Goal: Transaction & Acquisition: Purchase product/service

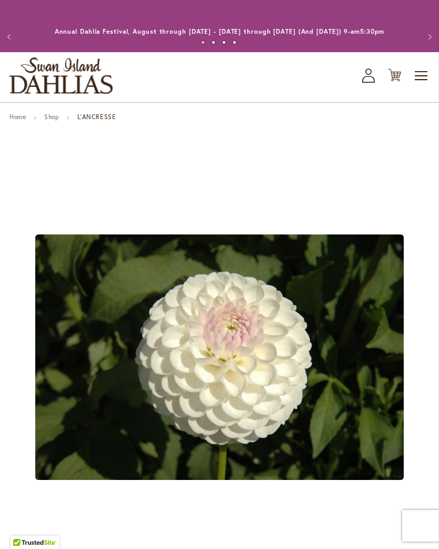
click at [15, 121] on link "Home" at bounding box center [17, 117] width 16 height 8
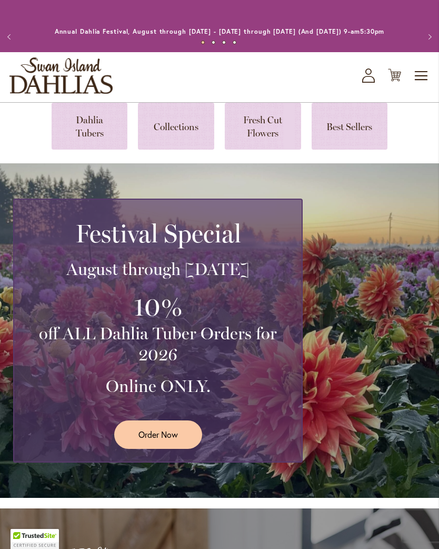
click at [77, 150] on link at bounding box center [90, 126] width 76 height 47
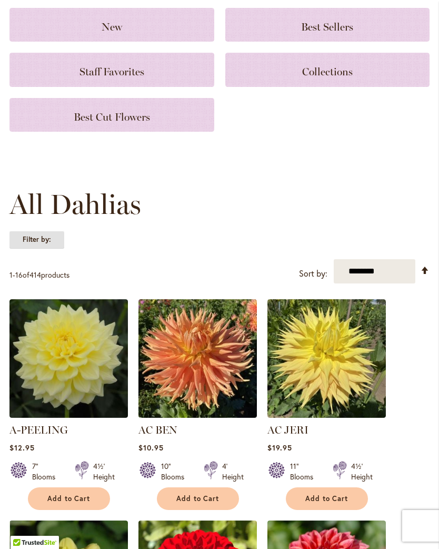
click at [41, 249] on strong "Filter by:" at bounding box center [36, 240] width 55 height 18
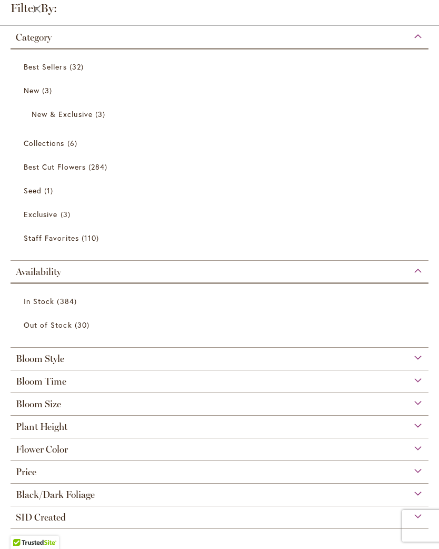
scroll to position [63, 0]
click at [52, 305] on span "In Stock" at bounding box center [39, 301] width 31 height 10
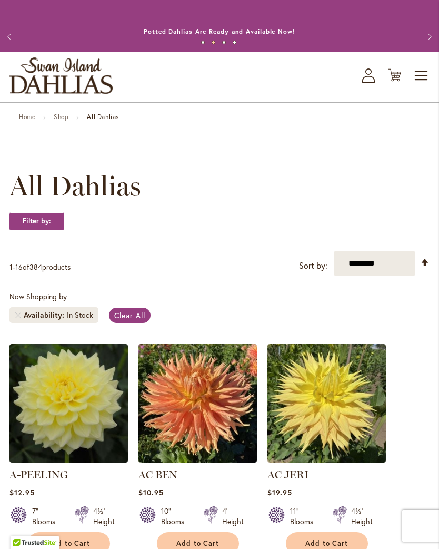
click at [386, 276] on select "**********" at bounding box center [375, 263] width 82 height 24
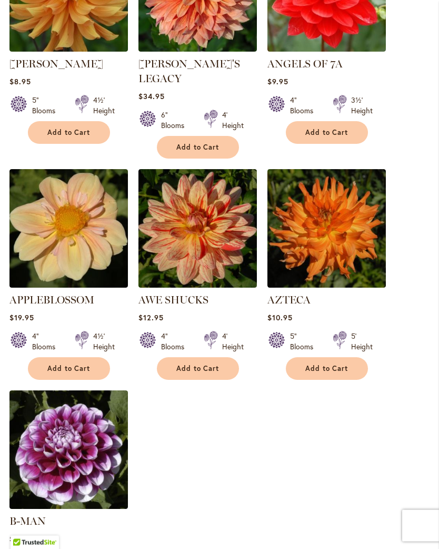
scroll to position [1075, 0]
click at [90, 227] on img at bounding box center [68, 228] width 119 height 119
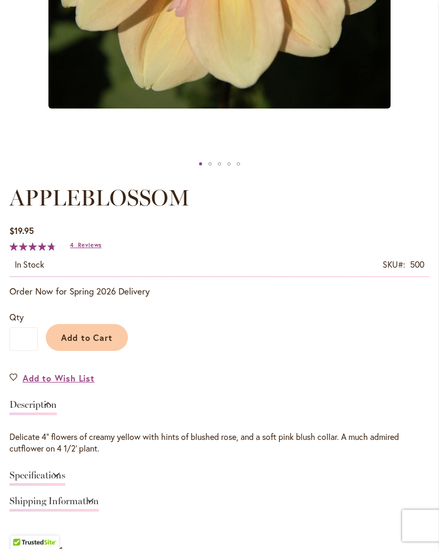
click at [89, 344] on span "Add to Cart" at bounding box center [87, 337] width 52 height 11
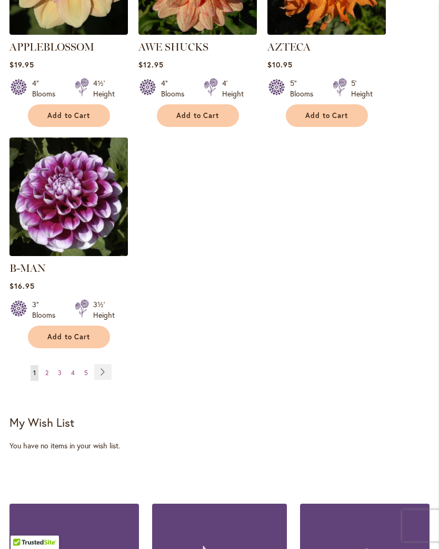
scroll to position [1346, 0]
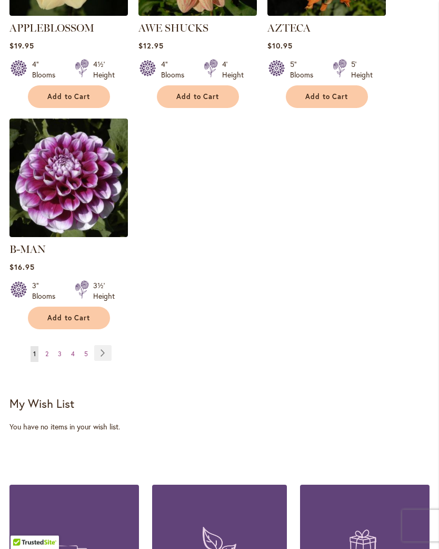
click at [106, 348] on link "Page Next" at bounding box center [102, 354] width 17 height 16
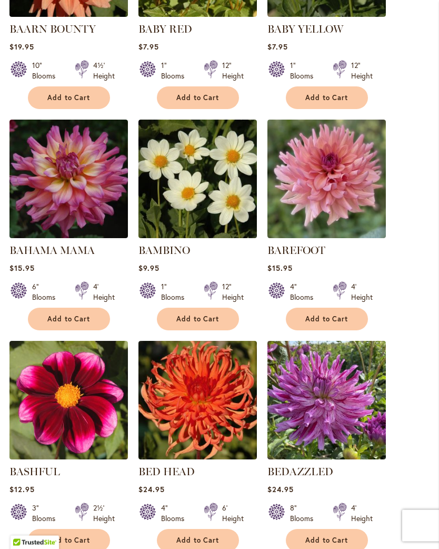
scroll to position [446, 0]
click at [322, 324] on span "Add to Cart" at bounding box center [327, 319] width 43 height 9
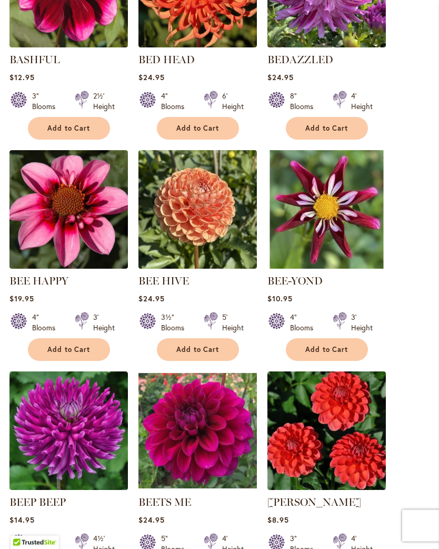
scroll to position [886, 0]
click at [211, 354] on button "Add to Cart" at bounding box center [198, 349] width 82 height 23
click at [77, 214] on img at bounding box center [68, 209] width 119 height 119
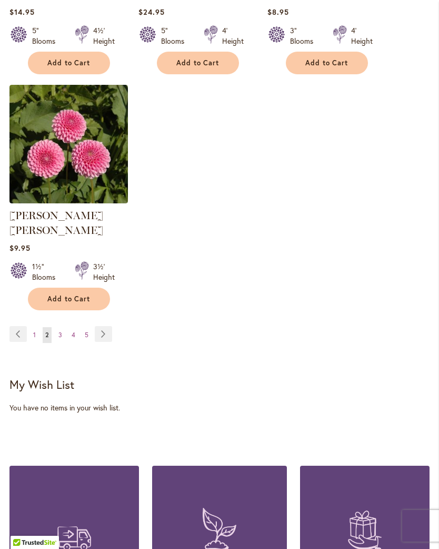
scroll to position [1446, 0]
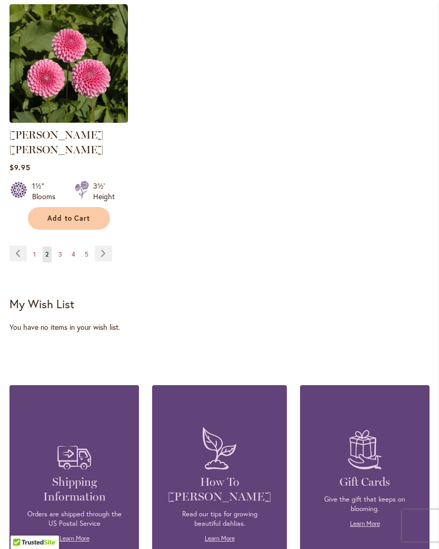
click at [107, 254] on link "Page Next" at bounding box center [103, 254] width 17 height 16
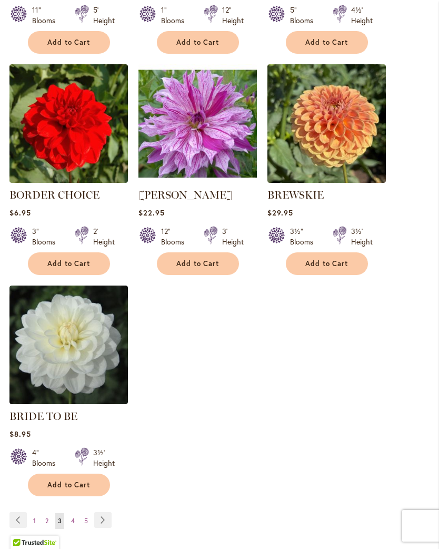
scroll to position [1300, 0]
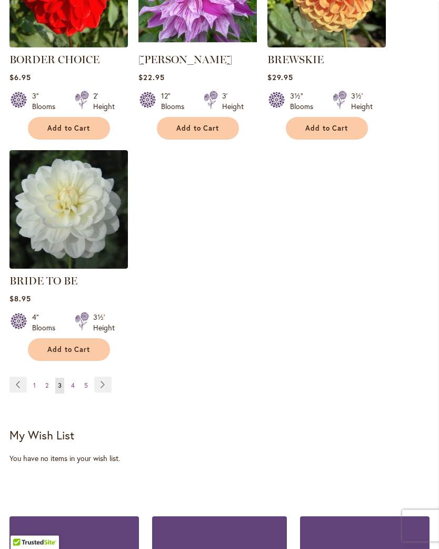
click at [105, 393] on link "Page Next" at bounding box center [102, 385] width 17 height 16
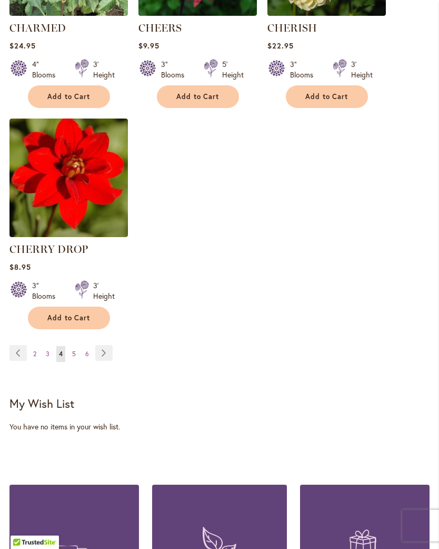
scroll to position [1358, 0]
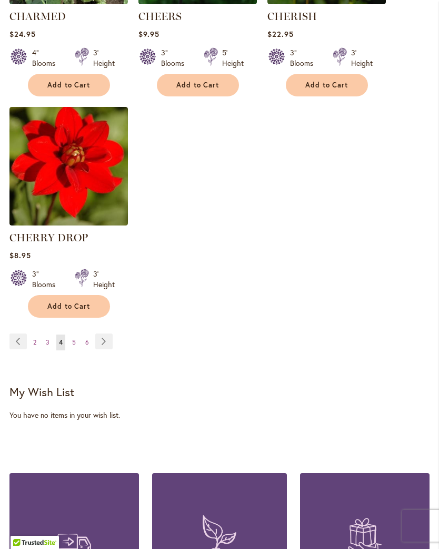
click at [102, 349] on link "Page Next" at bounding box center [103, 342] width 17 height 16
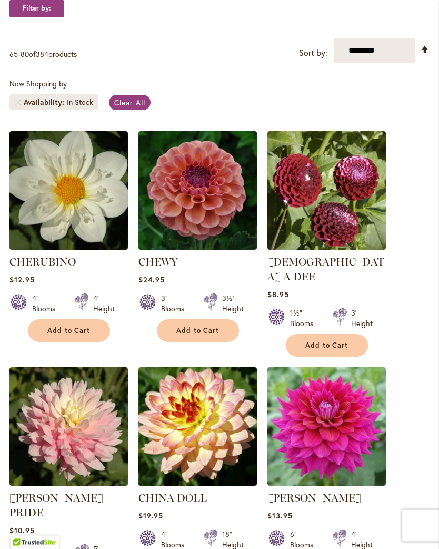
scroll to position [222, 0]
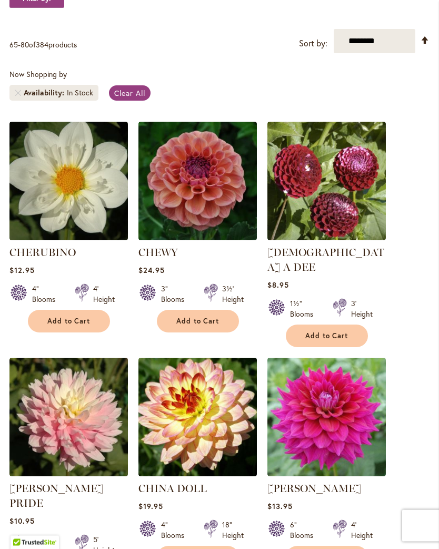
click at [201, 326] on span "Add to Cart" at bounding box center [198, 321] width 43 height 9
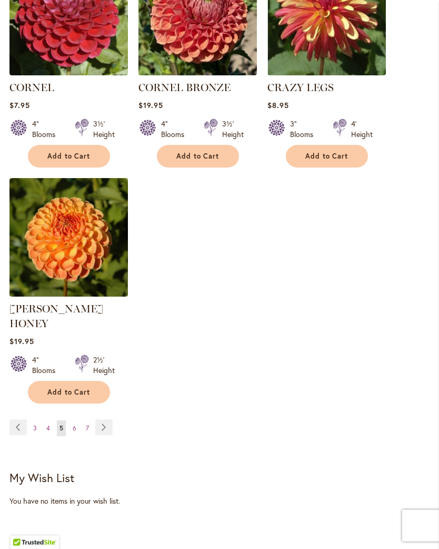
scroll to position [1346, 0]
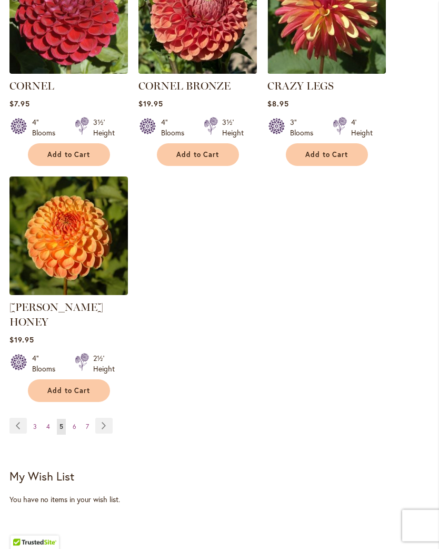
click at [106, 418] on link "Page Next" at bounding box center [103, 426] width 17 height 16
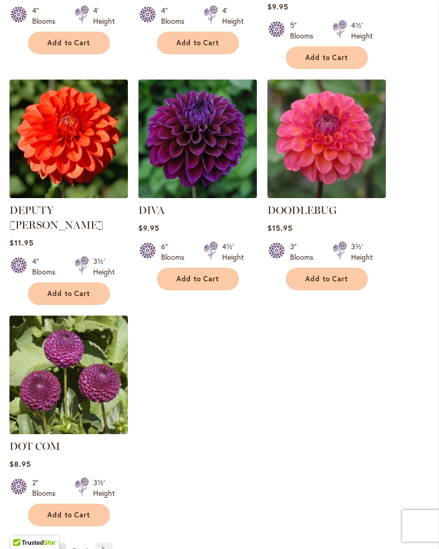
scroll to position [1282, 0]
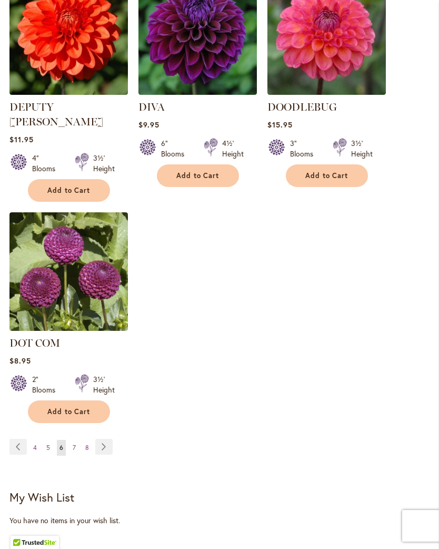
click at [105, 439] on link "Page Next" at bounding box center [103, 447] width 17 height 16
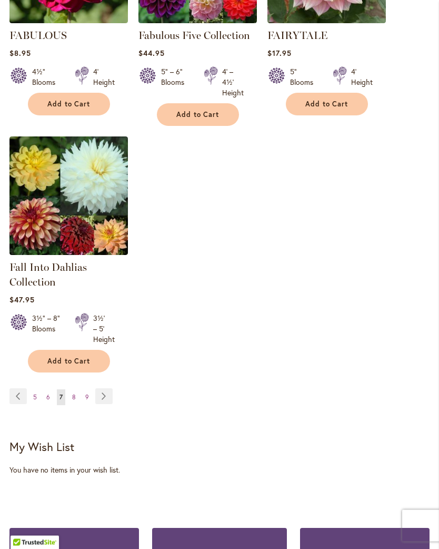
scroll to position [1342, 0]
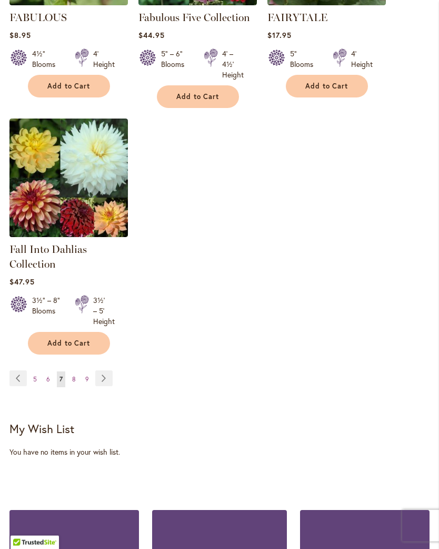
click at [104, 387] on link "Page Next" at bounding box center [103, 379] width 17 height 16
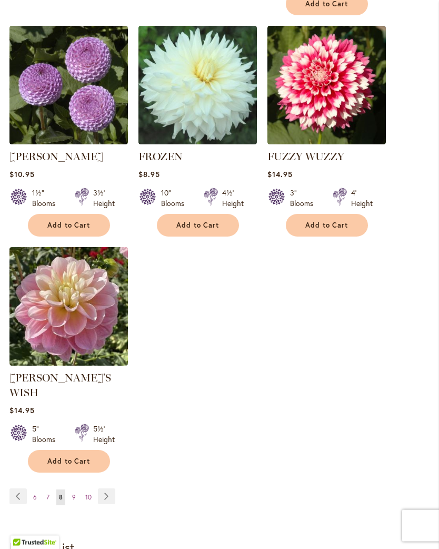
scroll to position [1261, 0]
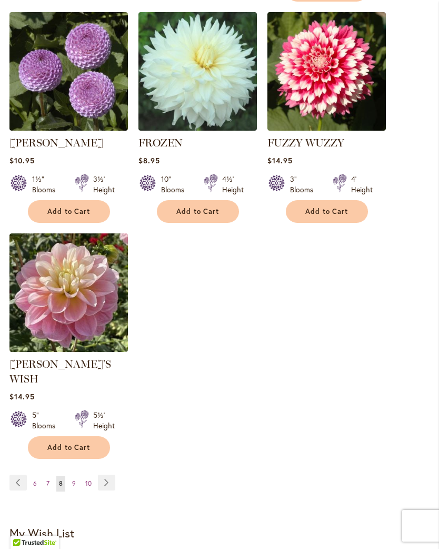
click at [103, 475] on link "Page Next" at bounding box center [106, 483] width 17 height 16
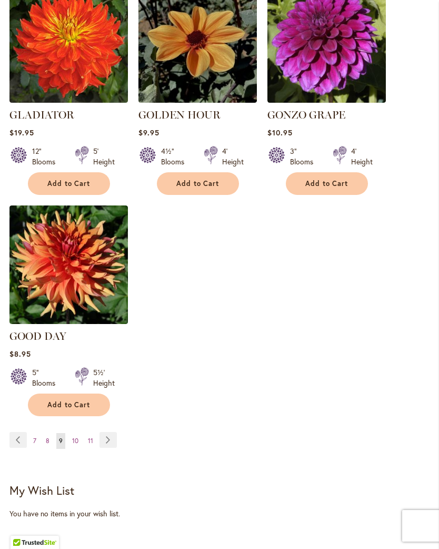
scroll to position [1343, 0]
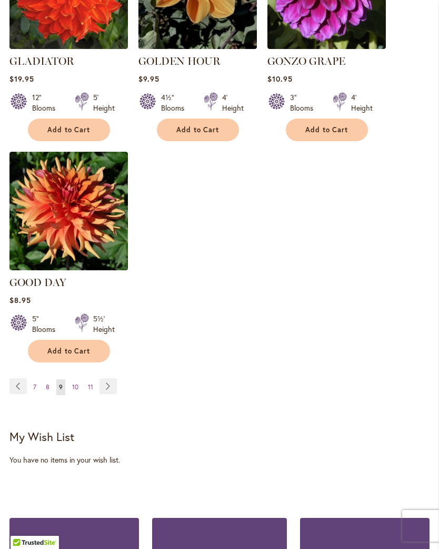
click at [103, 378] on link "Page Next" at bounding box center [108, 386] width 17 height 16
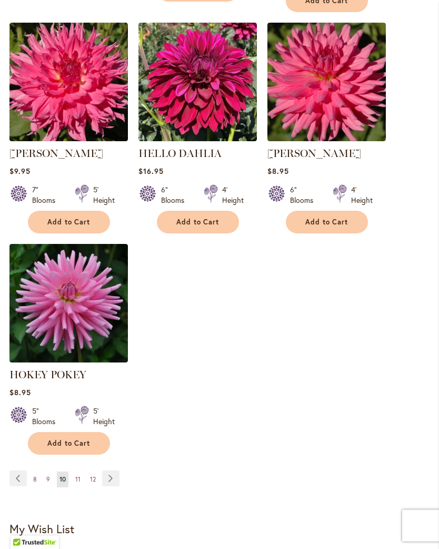
scroll to position [1247, 0]
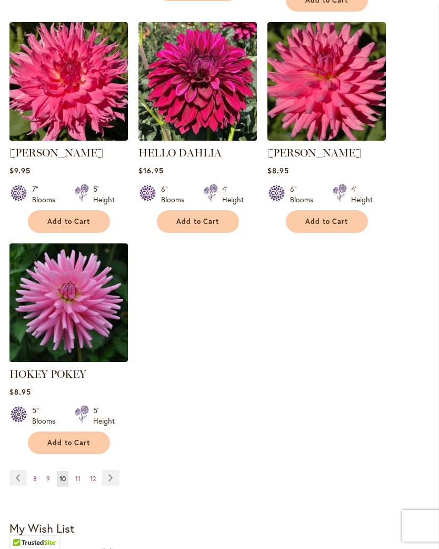
click at [111, 486] on link "Page Next" at bounding box center [110, 478] width 17 height 16
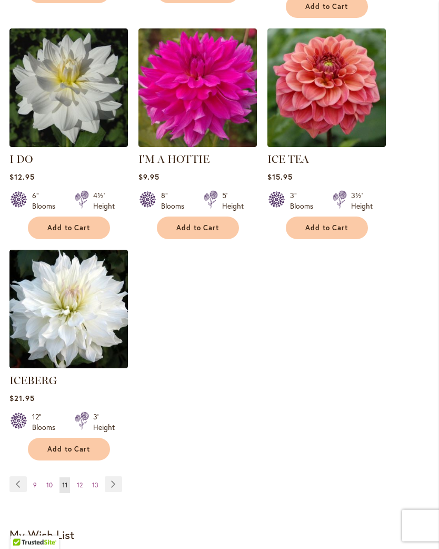
scroll to position [1232, 0]
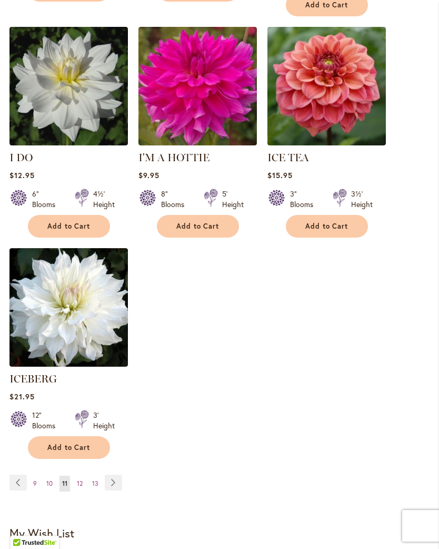
click at [113, 481] on link "Page Next" at bounding box center [113, 483] width 17 height 16
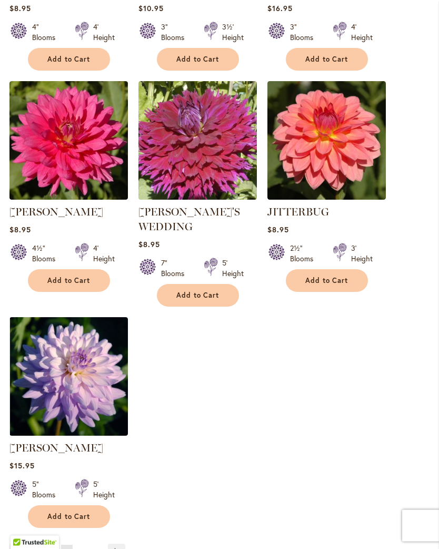
scroll to position [1183, 0]
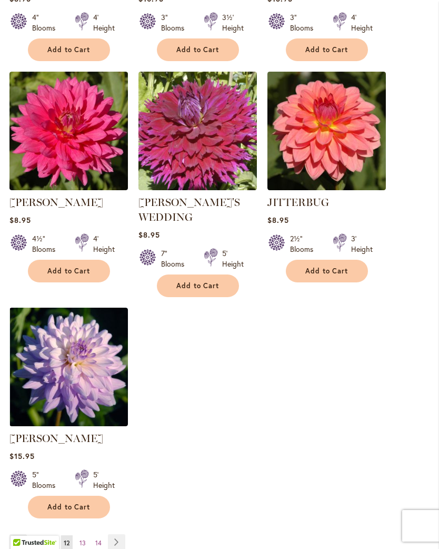
click at [112, 534] on link "Page Next" at bounding box center [116, 542] width 17 height 16
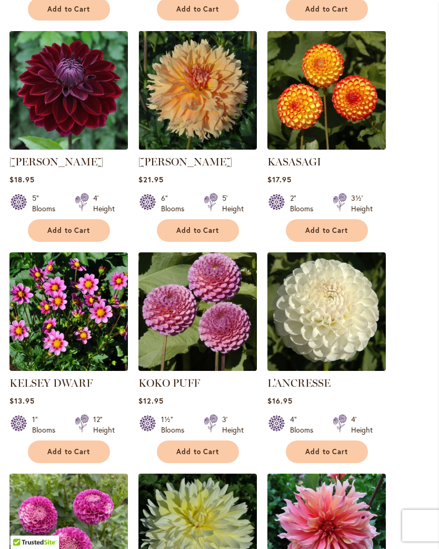
scroll to position [573, 0]
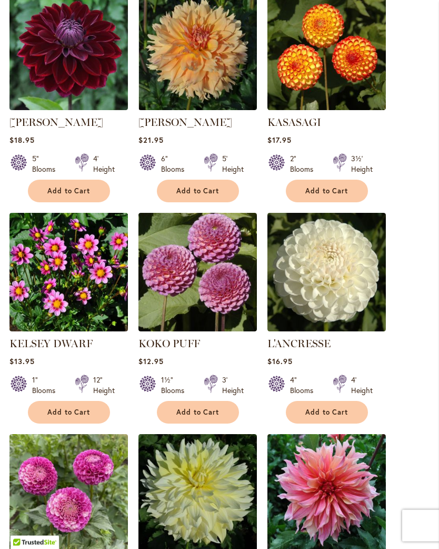
click at [205, 417] on span "Add to Cart" at bounding box center [198, 412] width 43 height 9
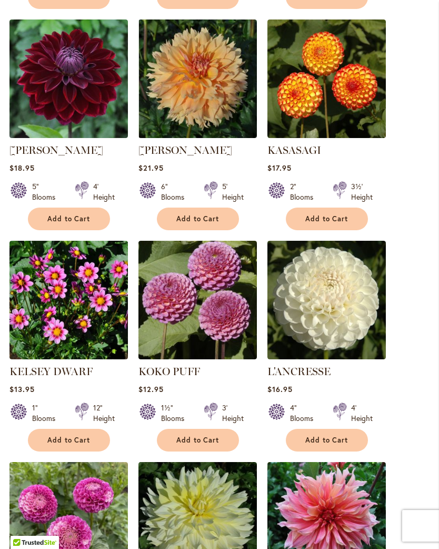
click at [332, 445] on span "Add to Cart" at bounding box center [327, 440] width 43 height 9
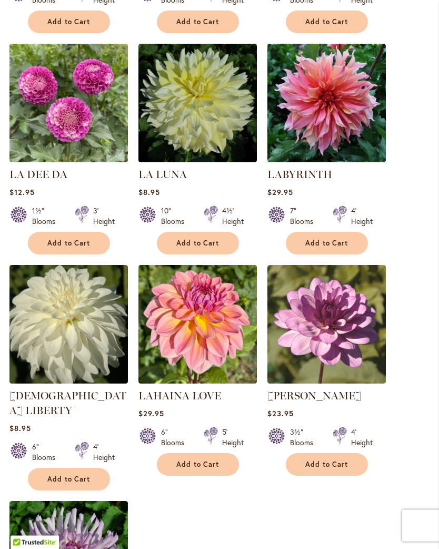
scroll to position [997, 0]
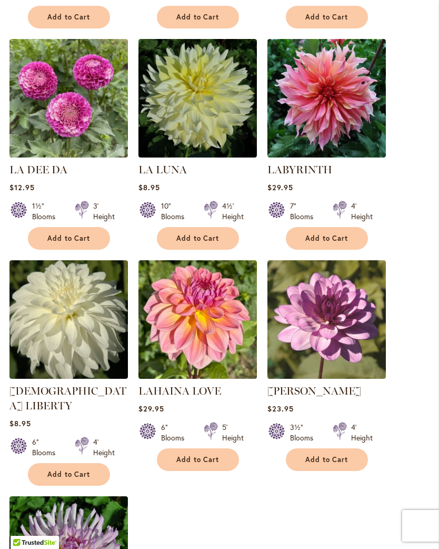
click at [208, 464] on span "Add to Cart" at bounding box center [198, 459] width 43 height 9
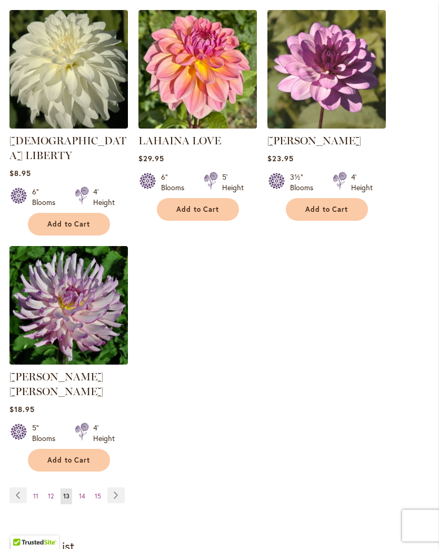
scroll to position [1249, 0]
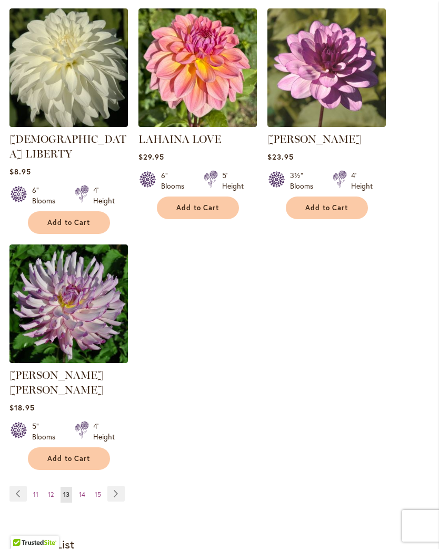
click at [118, 486] on link "Page Next" at bounding box center [115, 494] width 17 height 16
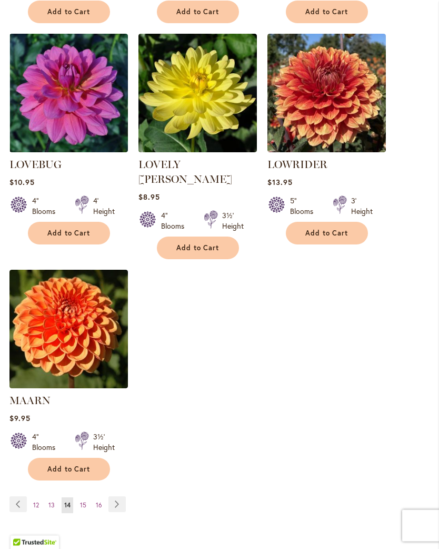
scroll to position [1211, 0]
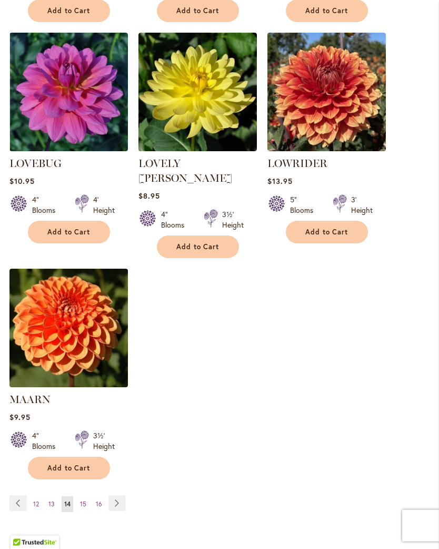
click at [113, 496] on link "Page Next" at bounding box center [117, 504] width 17 height 16
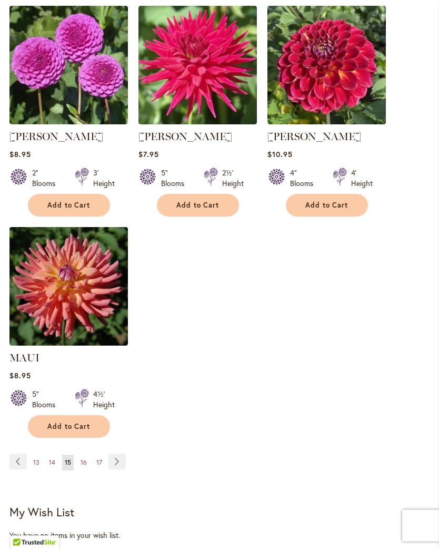
scroll to position [1247, 0]
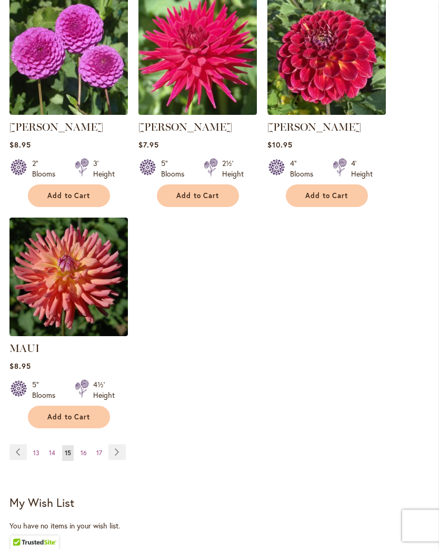
click at [120, 461] on link "Page Next" at bounding box center [117, 453] width 17 height 16
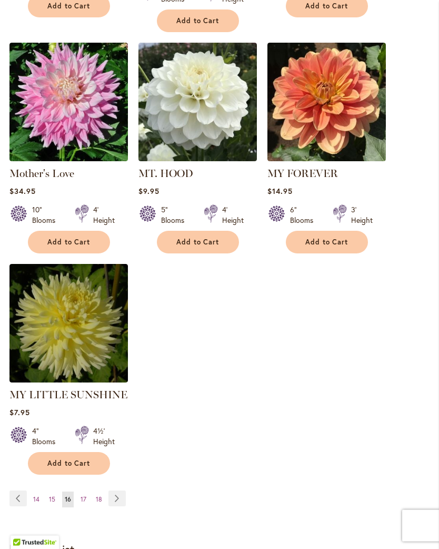
scroll to position [1217, 0]
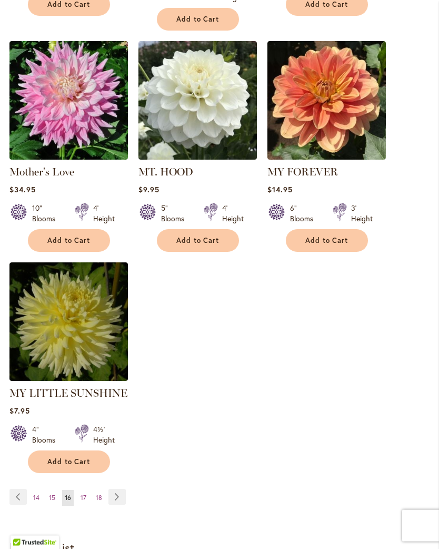
click at [114, 489] on link "Page Next" at bounding box center [117, 497] width 17 height 16
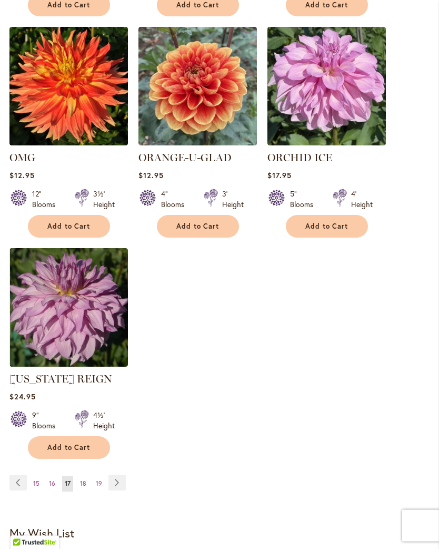
scroll to position [1202, 0]
click at [116, 491] on link "Page Next" at bounding box center [117, 483] width 17 height 16
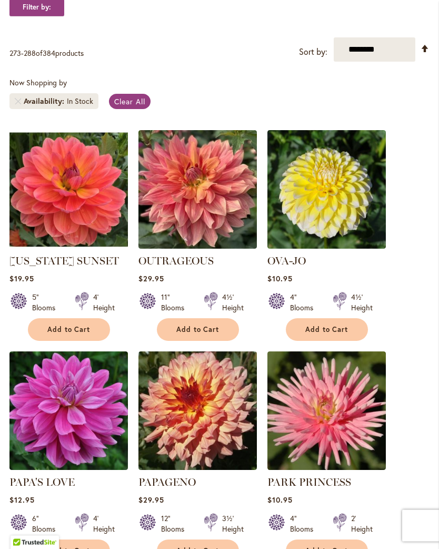
scroll to position [216, 0]
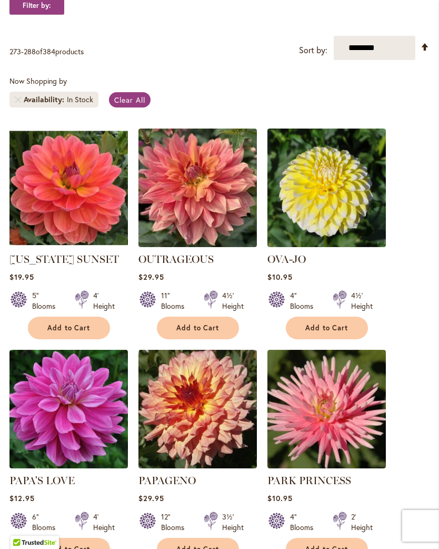
click at [206, 332] on span "Add to Cart" at bounding box center [198, 328] width 43 height 9
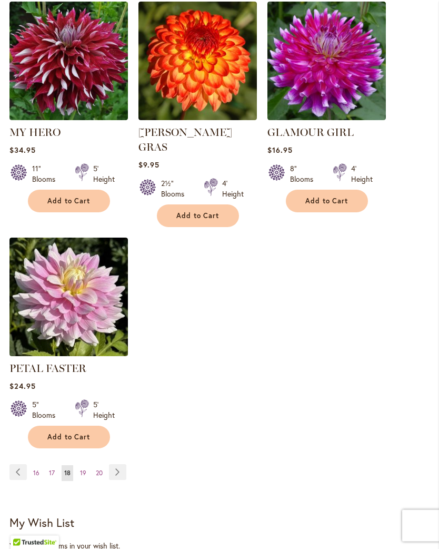
scroll to position [1285, 0]
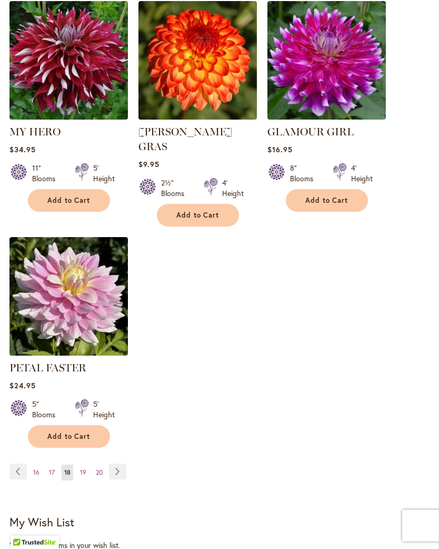
click at [118, 468] on link "Page Next" at bounding box center [117, 472] width 17 height 16
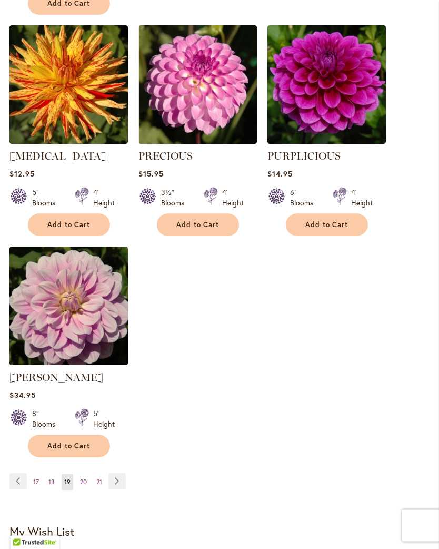
scroll to position [1233, 0]
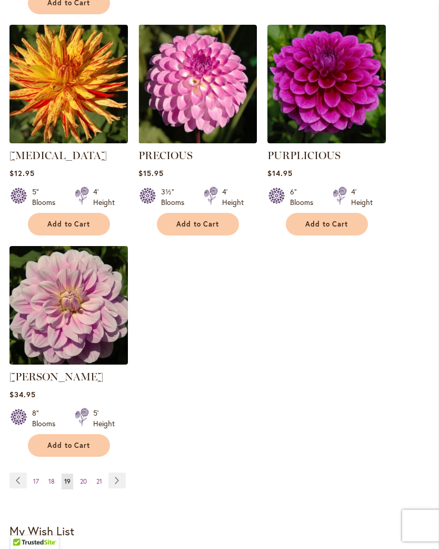
click at [92, 302] on img at bounding box center [68, 306] width 119 height 119
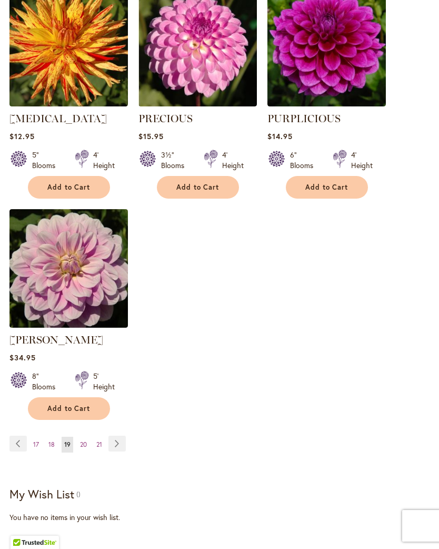
scroll to position [1250, 0]
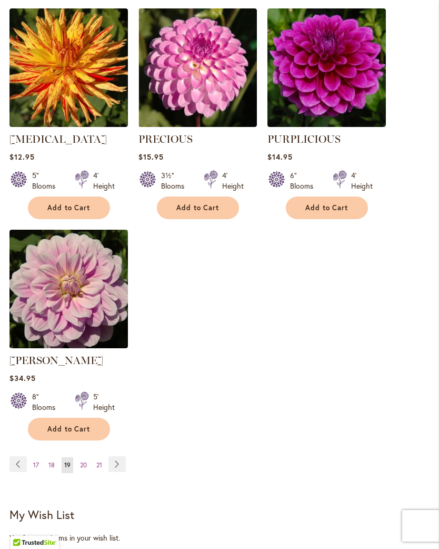
click at [116, 463] on link "Page Next" at bounding box center [117, 464] width 17 height 16
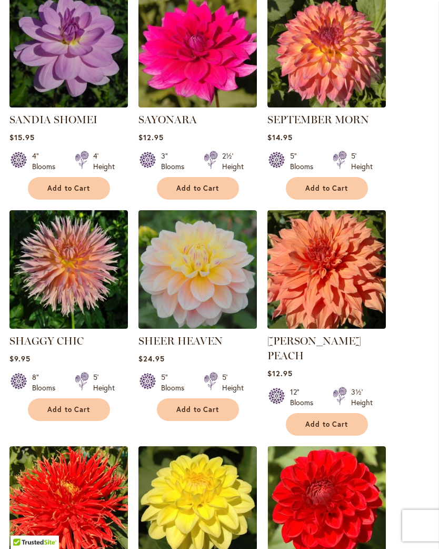
scroll to position [787, 0]
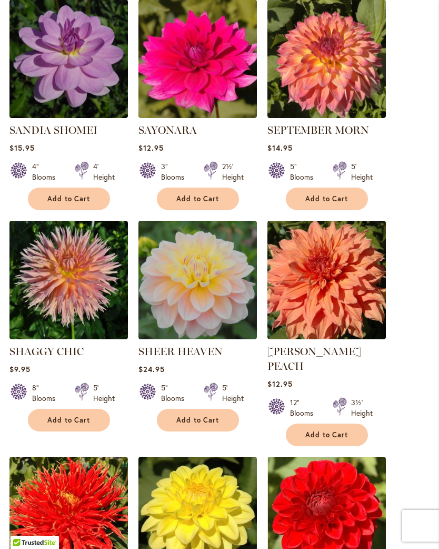
click at [203, 425] on span "Add to Cart" at bounding box center [198, 420] width 43 height 9
click at [229, 297] on img at bounding box center [198, 280] width 119 height 119
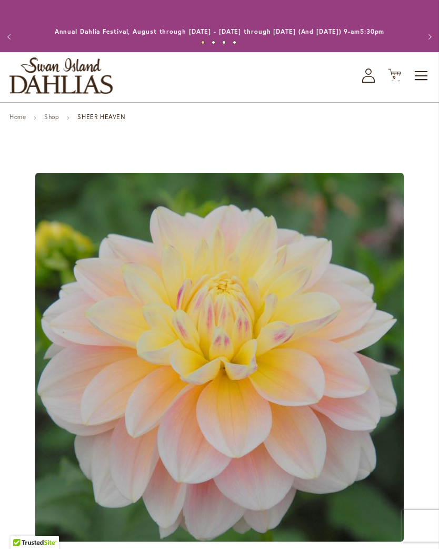
scroll to position [339, 0]
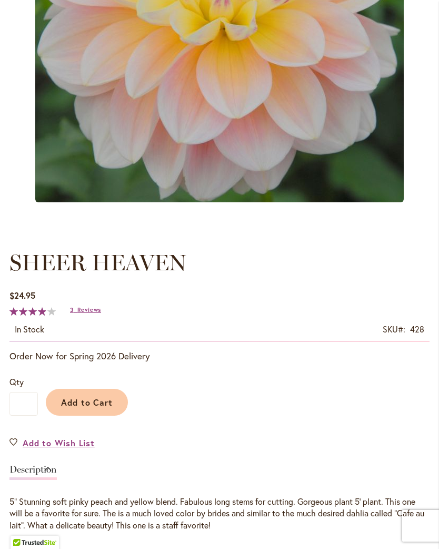
click at [87, 314] on span "Reviews" at bounding box center [89, 309] width 24 height 7
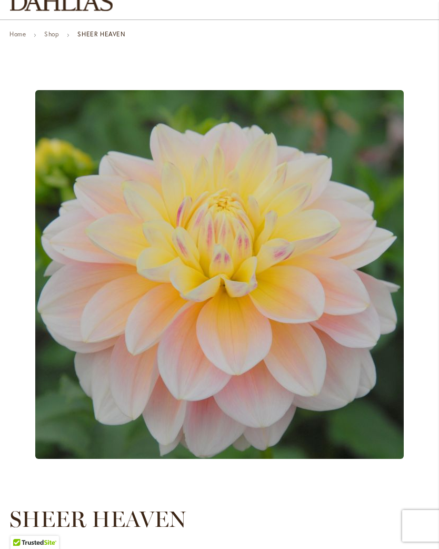
scroll to position [61, 0]
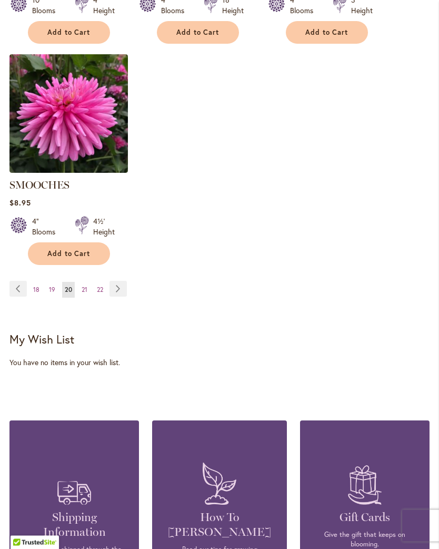
scroll to position [1418, 0]
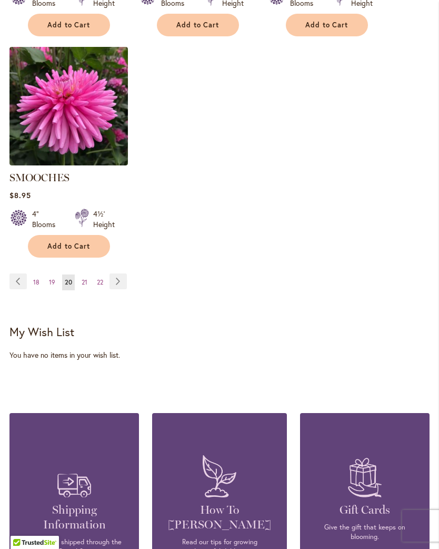
click at [119, 285] on link "Page Next" at bounding box center [118, 281] width 17 height 16
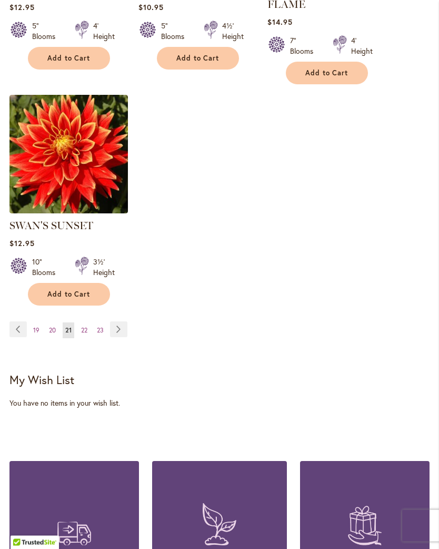
scroll to position [1370, 0]
click at [122, 337] on link "Page Next" at bounding box center [118, 329] width 17 height 16
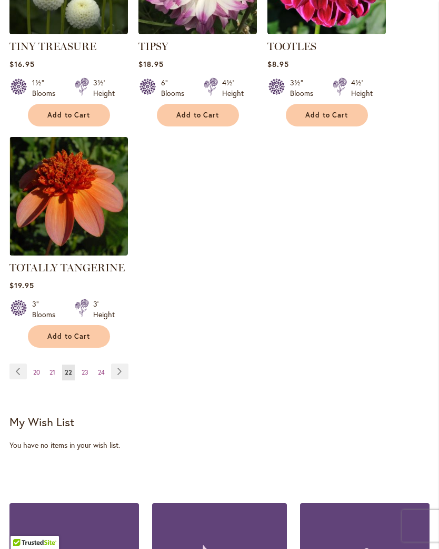
scroll to position [1323, 0]
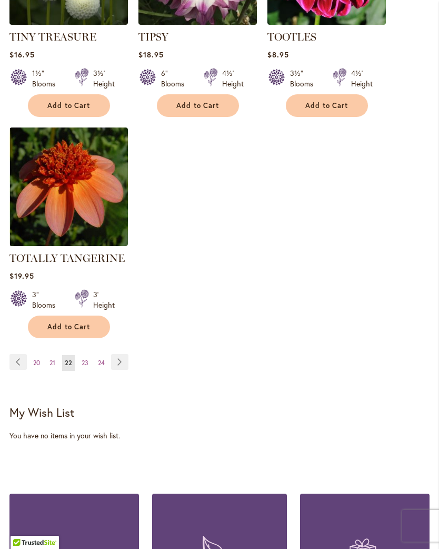
click at [128, 370] on link "Page Next" at bounding box center [119, 362] width 17 height 16
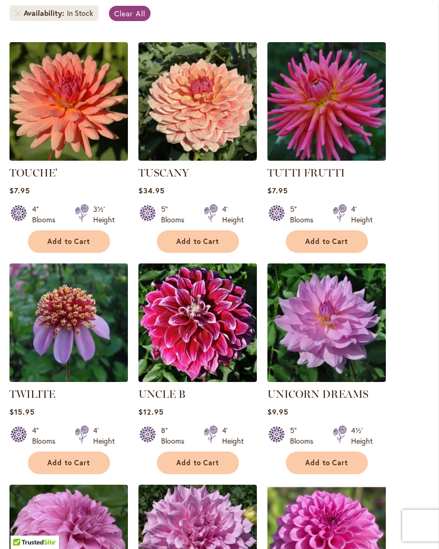
scroll to position [302, 0]
click at [221, 99] on img at bounding box center [198, 101] width 119 height 119
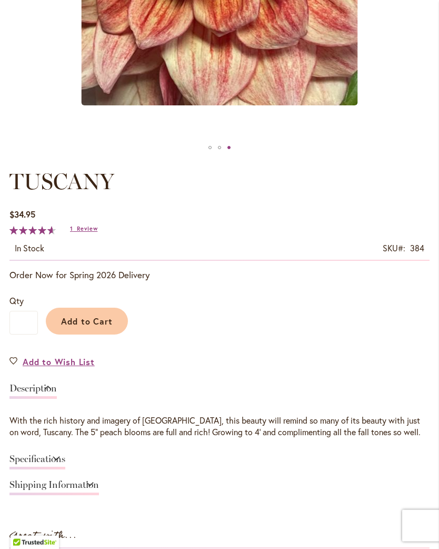
scroll to position [403, 0]
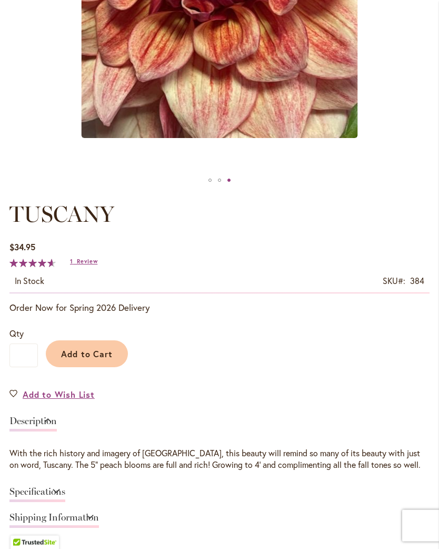
click at [87, 266] on span "Review" at bounding box center [87, 261] width 21 height 7
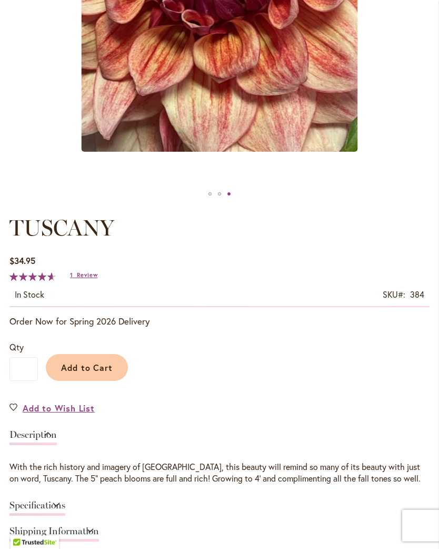
scroll to position [390, 0]
click at [96, 373] on span "Add to Cart" at bounding box center [87, 367] width 52 height 11
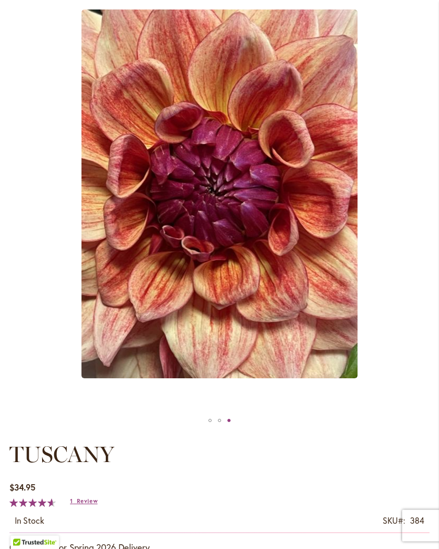
scroll to position [136, 0]
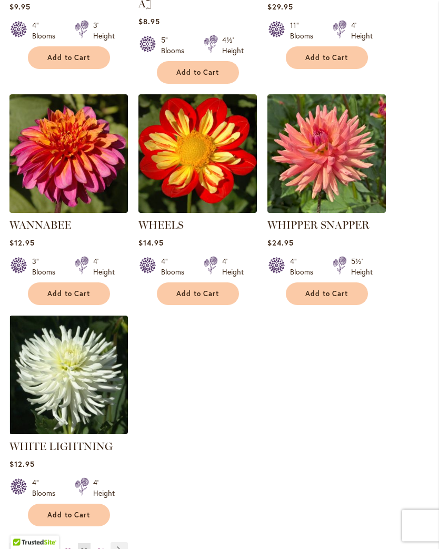
scroll to position [1223, 0]
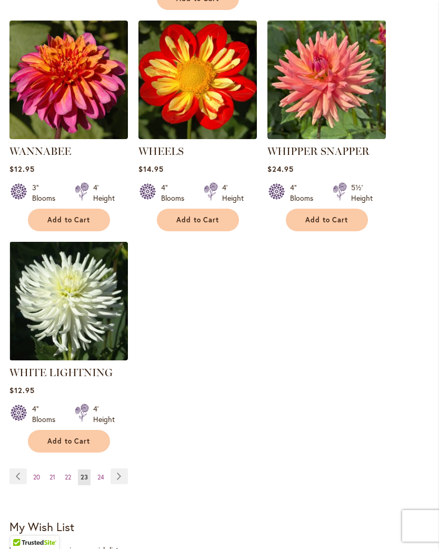
click at [124, 476] on link "Page Next" at bounding box center [119, 476] width 17 height 16
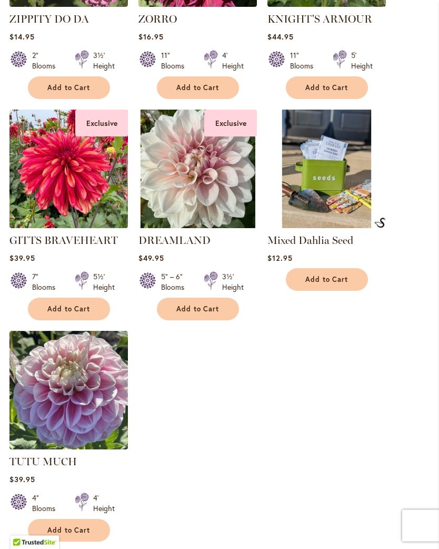
scroll to position [1120, 0]
click at [231, 195] on img at bounding box center [198, 169] width 119 height 119
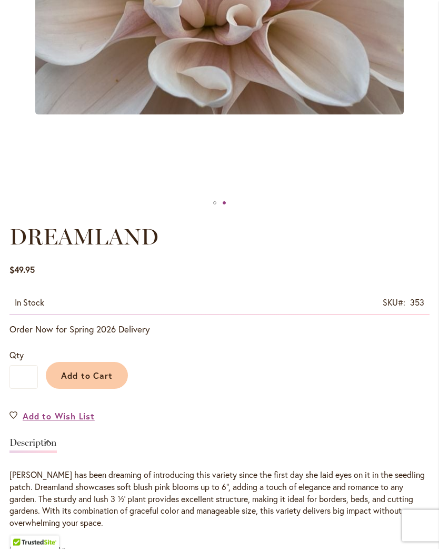
scroll to position [363, 0]
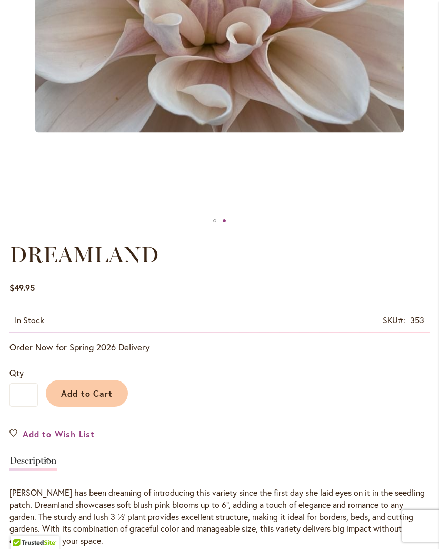
click at [94, 399] on span "Add to Cart" at bounding box center [87, 393] width 52 height 11
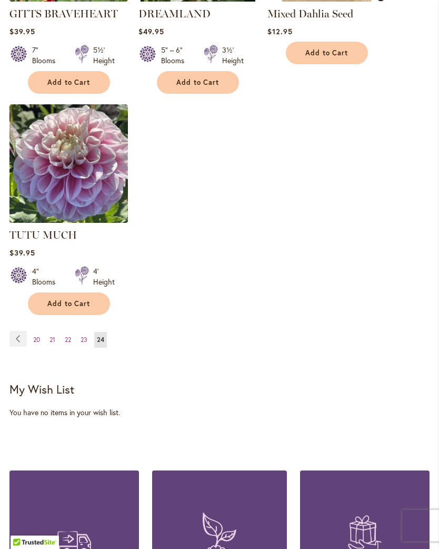
scroll to position [1346, 0]
click at [79, 169] on img at bounding box center [68, 163] width 119 height 119
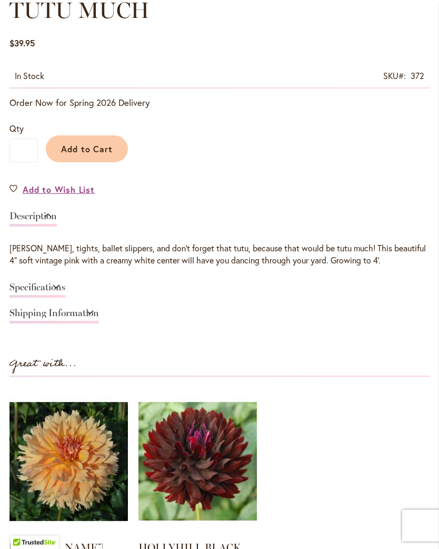
scroll to position [639, 0]
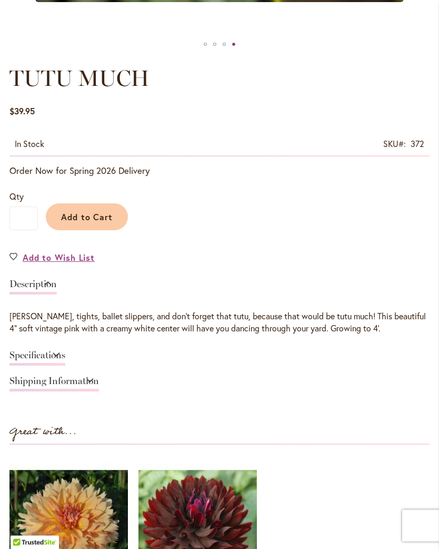
click at [104, 231] on button "Add to Cart" at bounding box center [87, 217] width 82 height 27
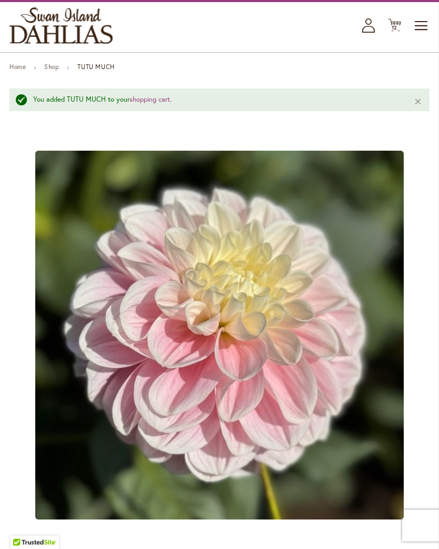
scroll to position [0, 0]
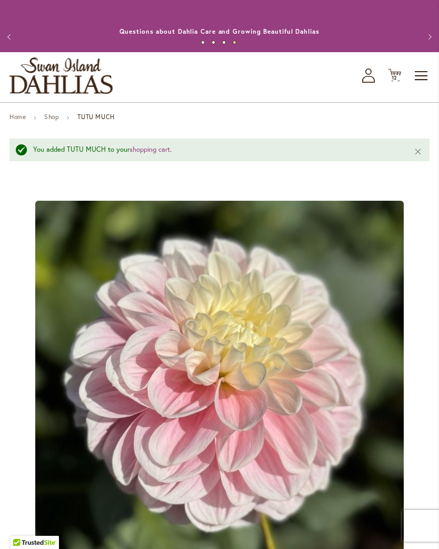
click at [396, 81] on span "12" at bounding box center [395, 77] width 6 height 7
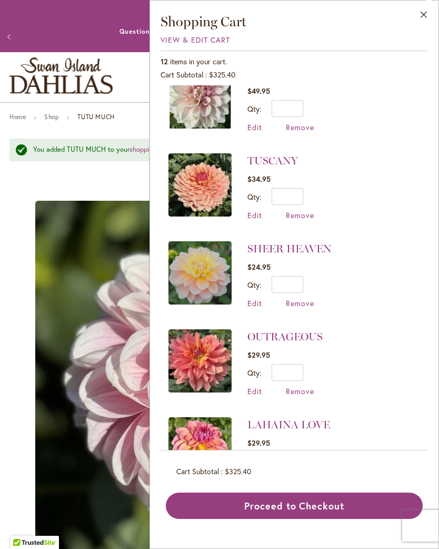
scroll to position [119, 0]
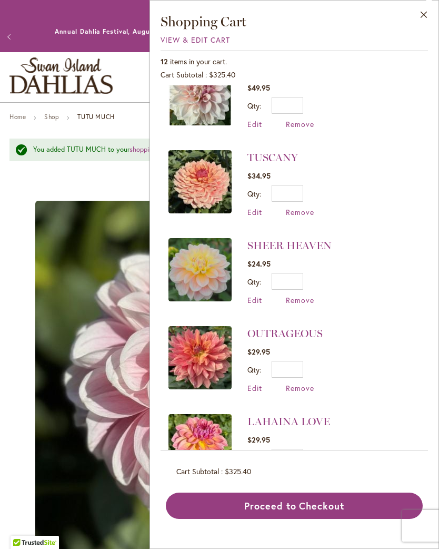
click at [305, 298] on span "Remove" at bounding box center [300, 300] width 28 height 10
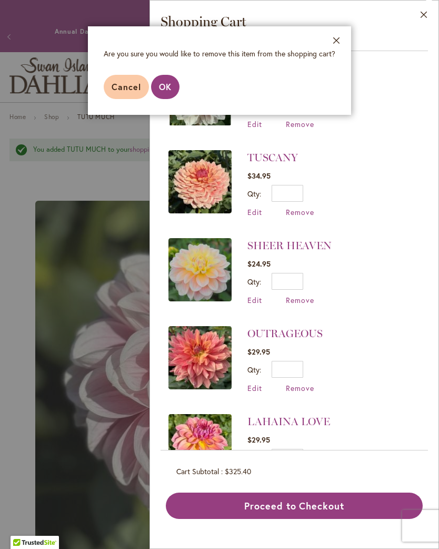
click at [172, 96] on button "OK" at bounding box center [165, 87] width 28 height 24
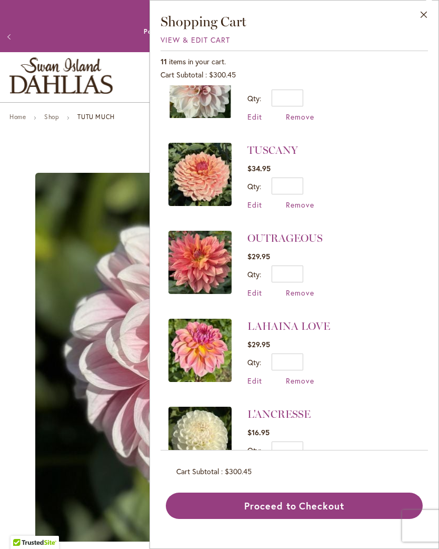
scroll to position [129, 0]
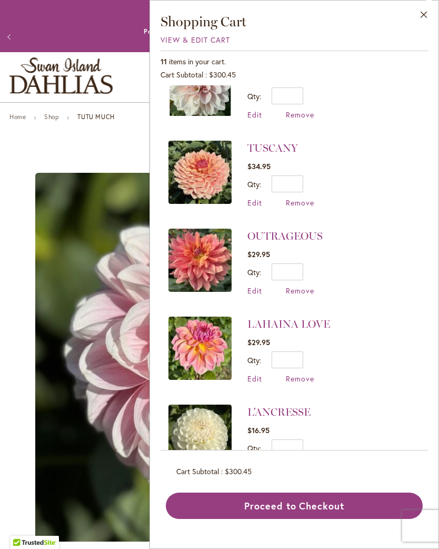
click at [305, 287] on span "Remove" at bounding box center [300, 291] width 28 height 10
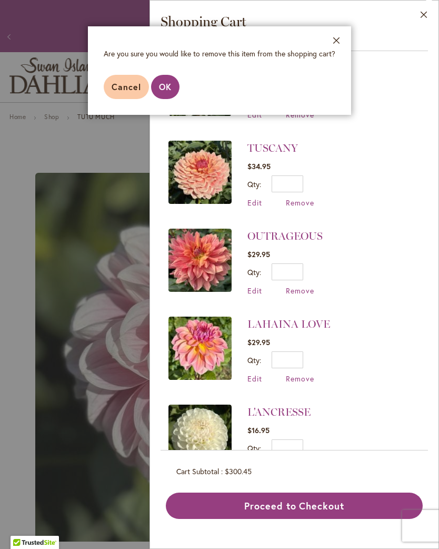
click at [168, 86] on span "OK" at bounding box center [165, 86] width 13 height 11
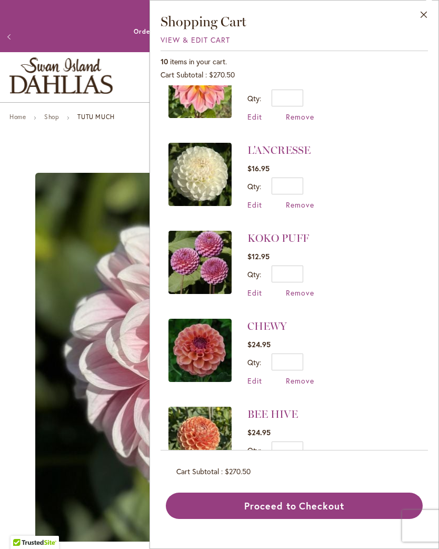
scroll to position [309, 0]
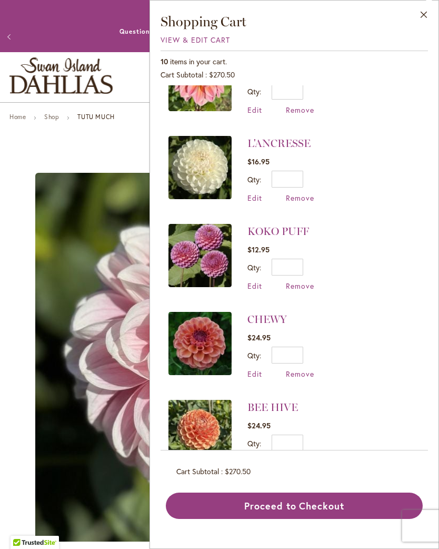
click at [302, 283] on span "Remove" at bounding box center [300, 286] width 28 height 10
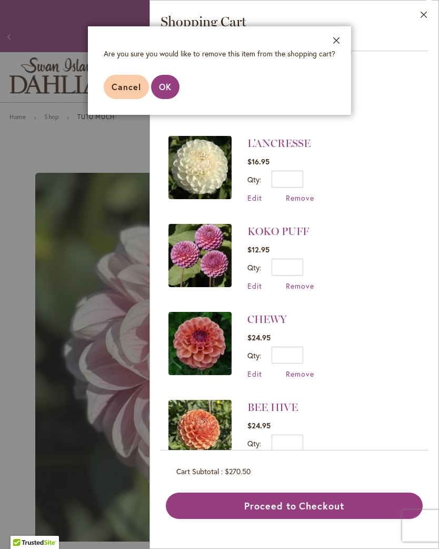
click at [172, 89] on button "OK" at bounding box center [165, 87] width 28 height 24
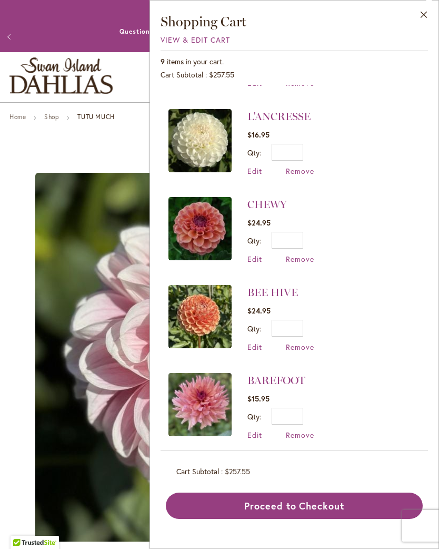
scroll to position [353, 0]
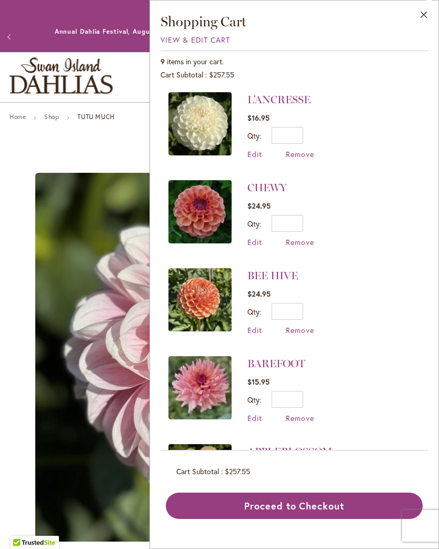
click at [305, 326] on span "Remove" at bounding box center [300, 330] width 28 height 10
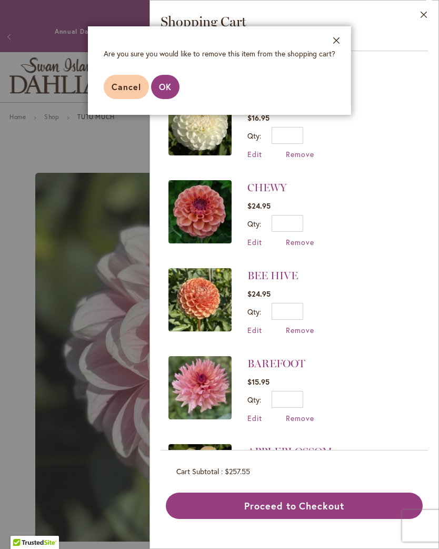
click at [172, 89] on button "OK" at bounding box center [165, 87] width 28 height 24
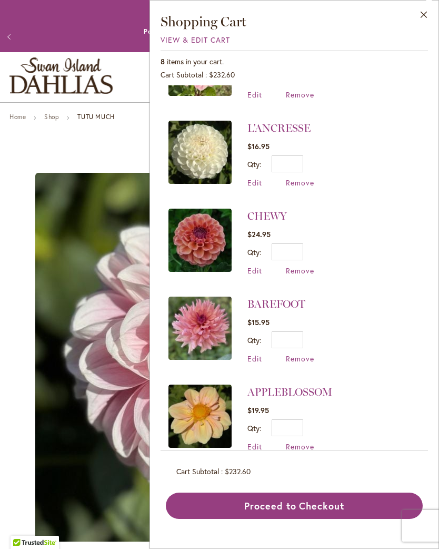
scroll to position [324, 0]
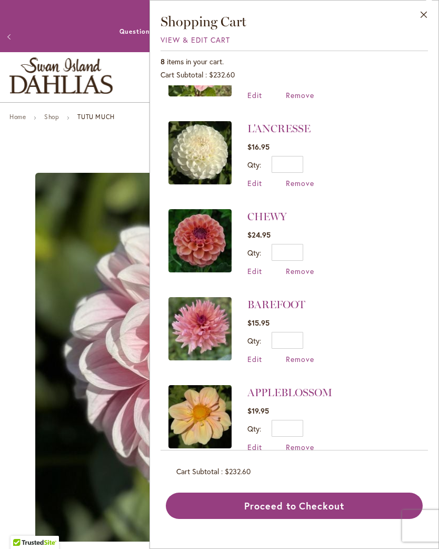
click at [303, 358] on span "Remove" at bounding box center [300, 359] width 28 height 10
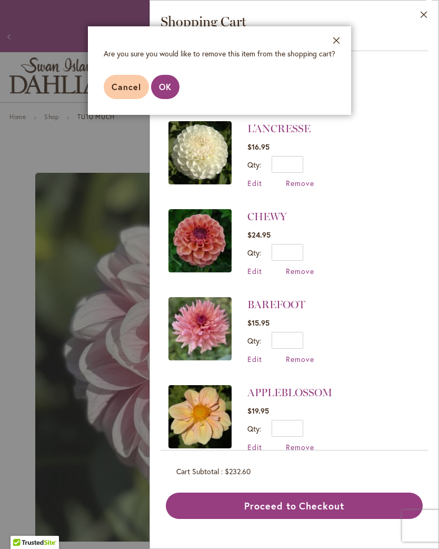
click at [174, 93] on button "OK" at bounding box center [165, 87] width 28 height 24
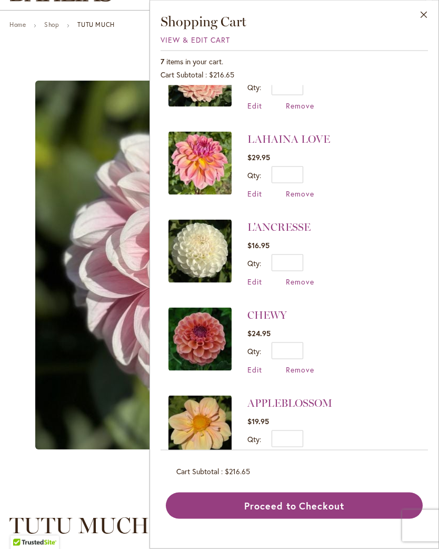
scroll to position [92, 0]
click at [304, 282] on span "Remove" at bounding box center [300, 282] width 28 height 10
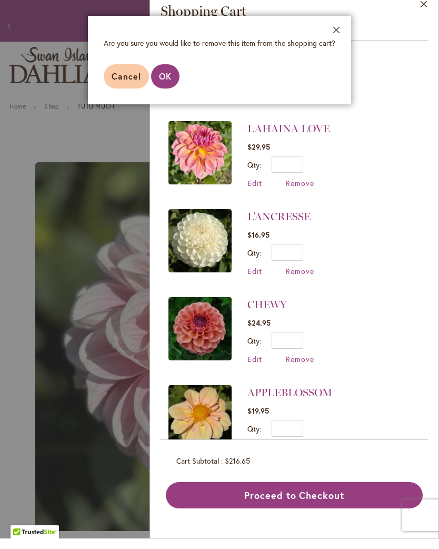
scroll to position [16, 0]
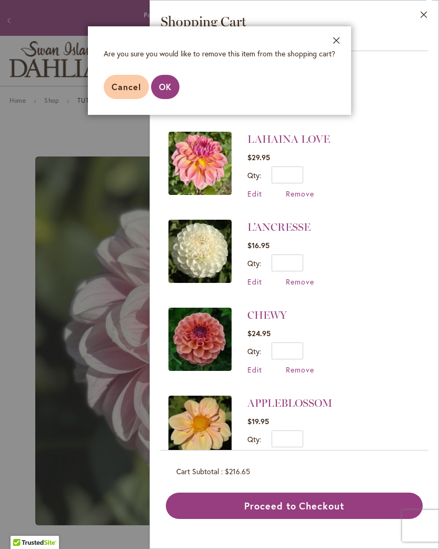
click at [167, 90] on span "OK" at bounding box center [165, 86] width 13 height 11
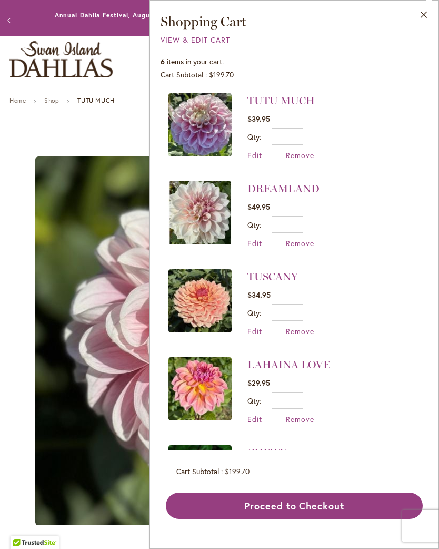
scroll to position [0, 0]
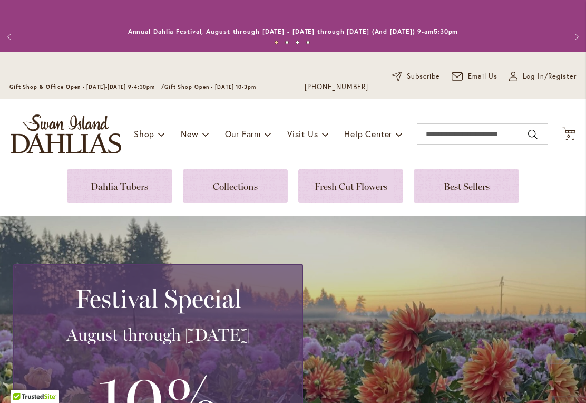
click at [573, 135] on span "6 6 items" at bounding box center [569, 135] width 11 height 5
click at [479, 136] on input "Search" at bounding box center [482, 133] width 131 height 21
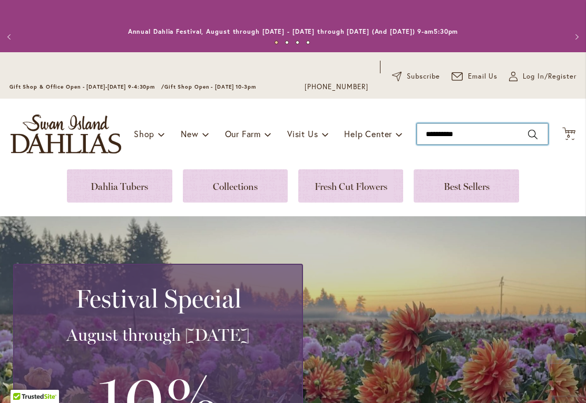
type input "**********"
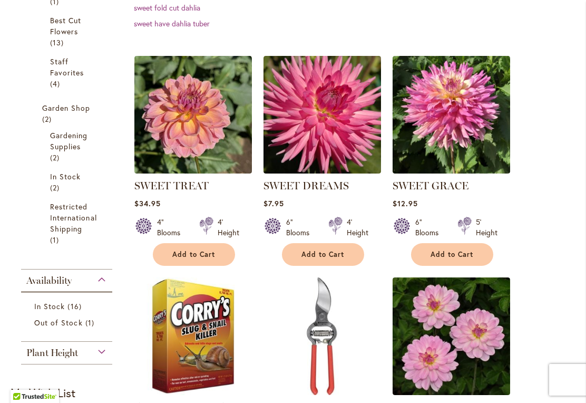
scroll to position [319, 0]
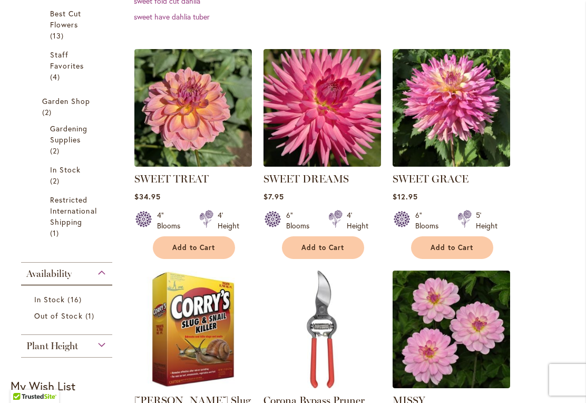
click at [205, 247] on span "Add to Cart" at bounding box center [193, 247] width 43 height 9
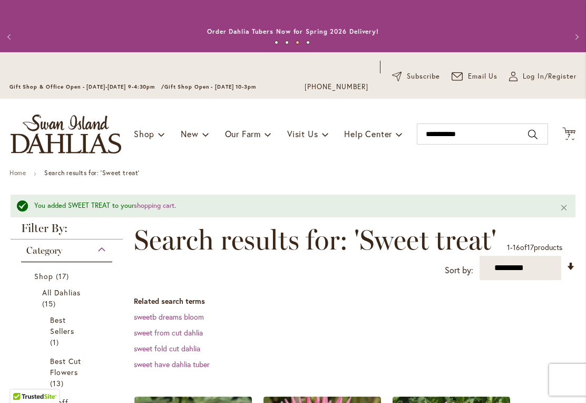
scroll to position [0, 0]
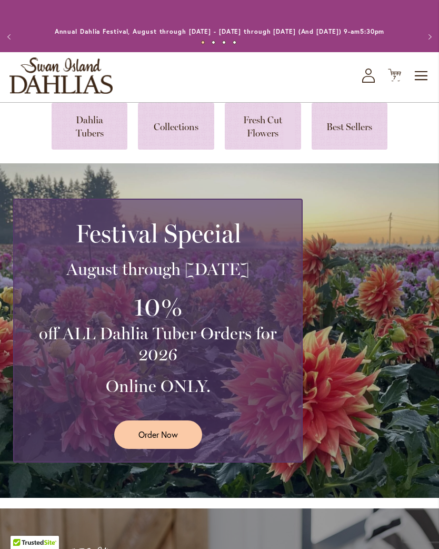
click at [396, 82] on icon "Cart .cls-1 { fill: #231f20; }" at bounding box center [394, 74] width 13 height 13
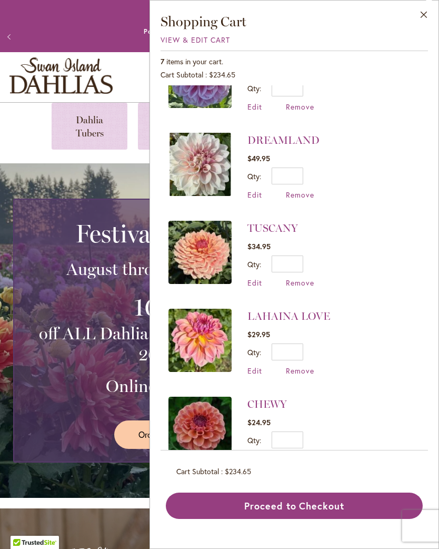
scroll to position [152, 0]
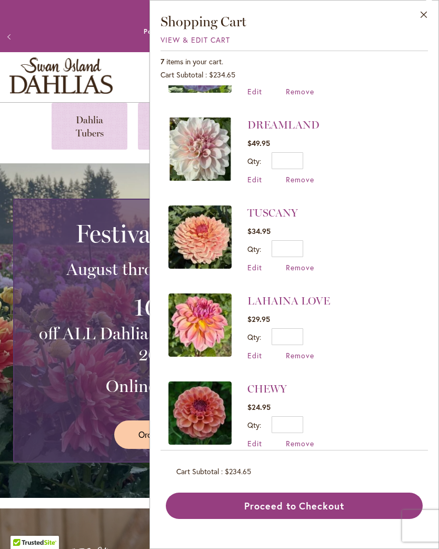
click at [299, 355] on span "Remove" at bounding box center [300, 355] width 28 height 10
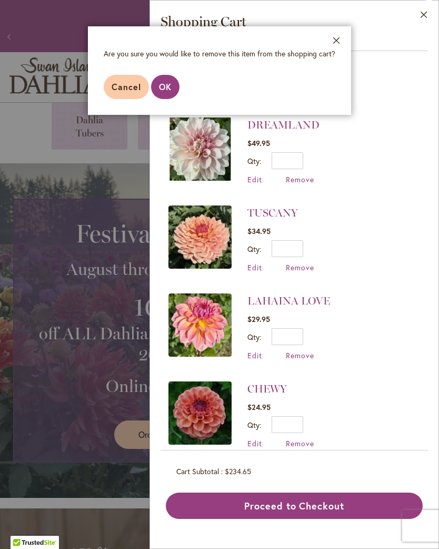
click at [176, 89] on button "OK" at bounding box center [165, 87] width 28 height 24
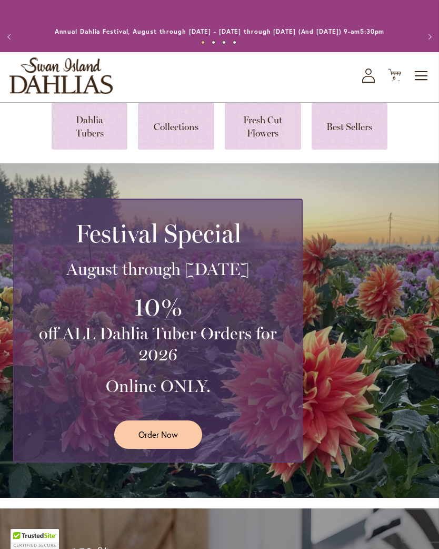
click at [93, 144] on link at bounding box center [90, 126] width 76 height 47
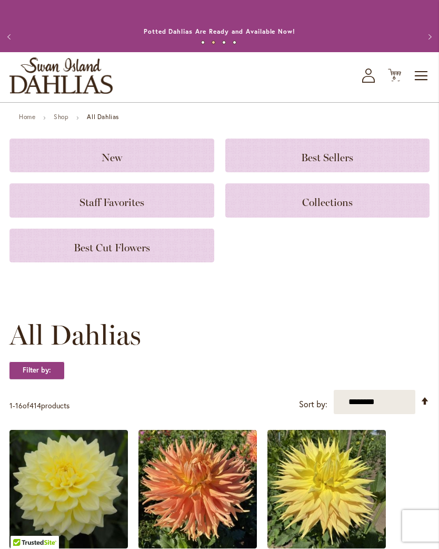
click at [417, 85] on span "Toggle Nav" at bounding box center [422, 75] width 16 height 21
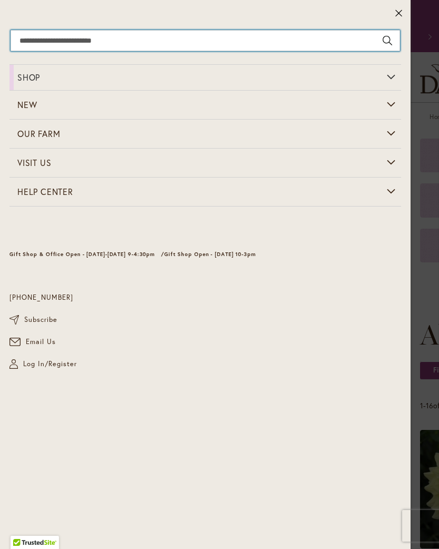
click at [292, 43] on input "Search" at bounding box center [206, 40] width 390 height 21
type input "*******"
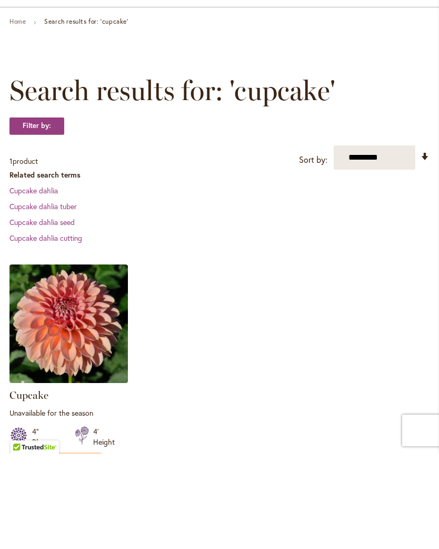
scroll to position [159, 0]
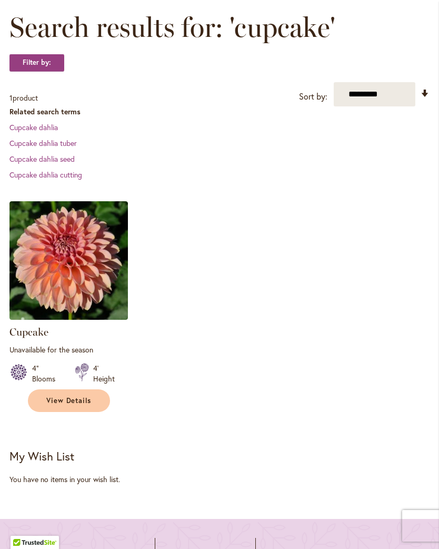
click at [83, 271] on img at bounding box center [68, 260] width 119 height 119
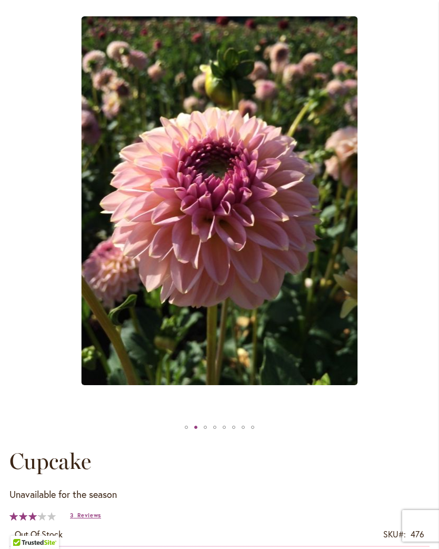
scroll to position [212, 0]
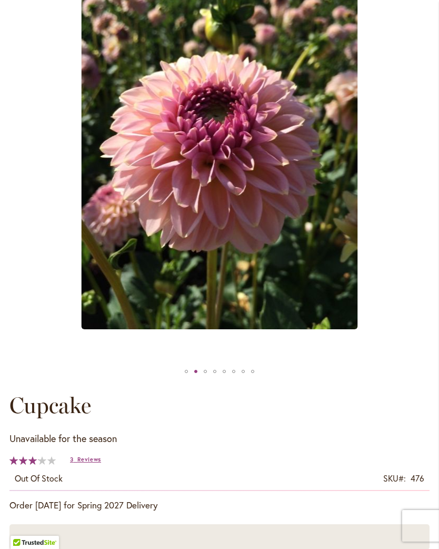
click at [98, 463] on span "Reviews" at bounding box center [89, 459] width 24 height 7
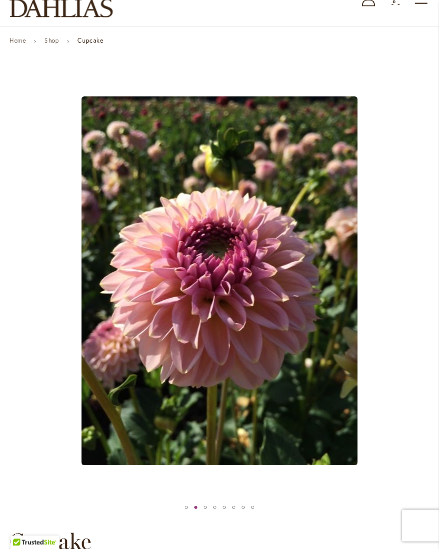
scroll to position [0, 0]
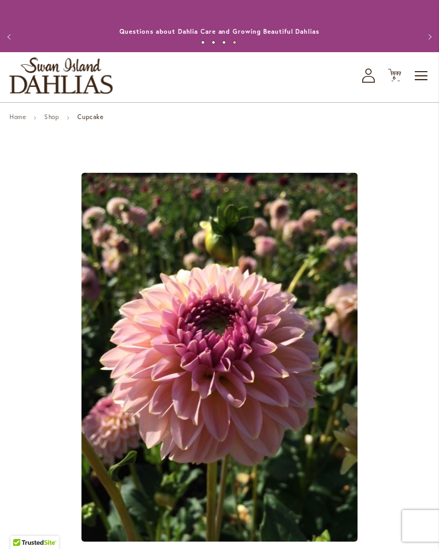
click at [396, 81] on span "6" at bounding box center [395, 77] width 4 height 7
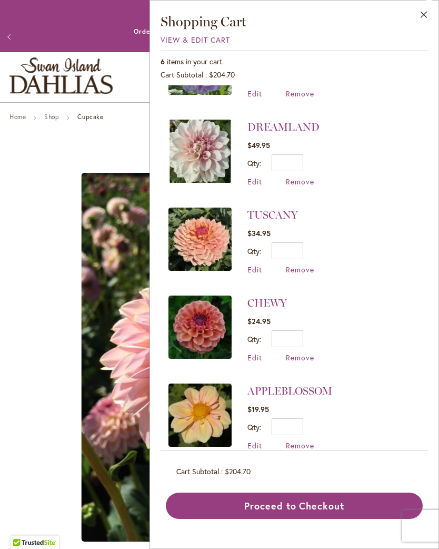
scroll to position [149, 0]
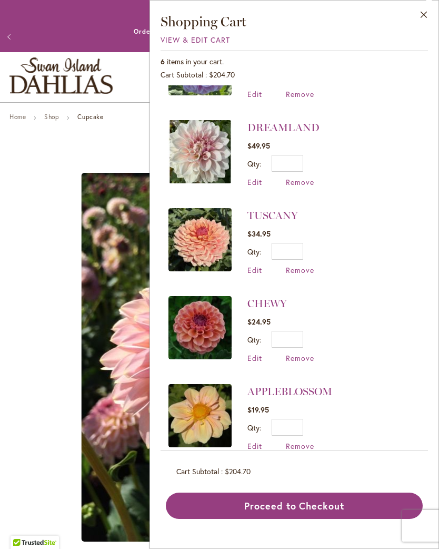
click at [312, 519] on button "Proceed to Checkout" at bounding box center [294, 506] width 257 height 26
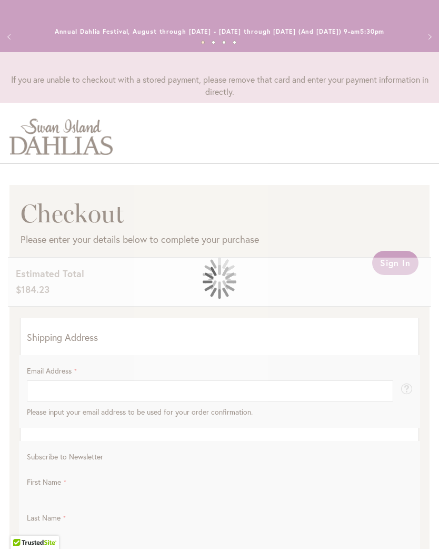
select select "**"
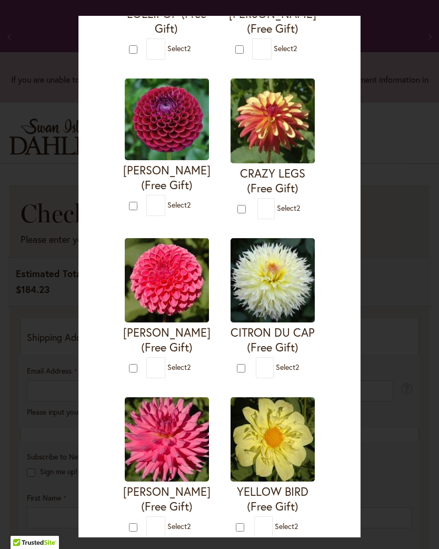
scroll to position [495, 0]
